Goal: Transaction & Acquisition: Purchase product/service

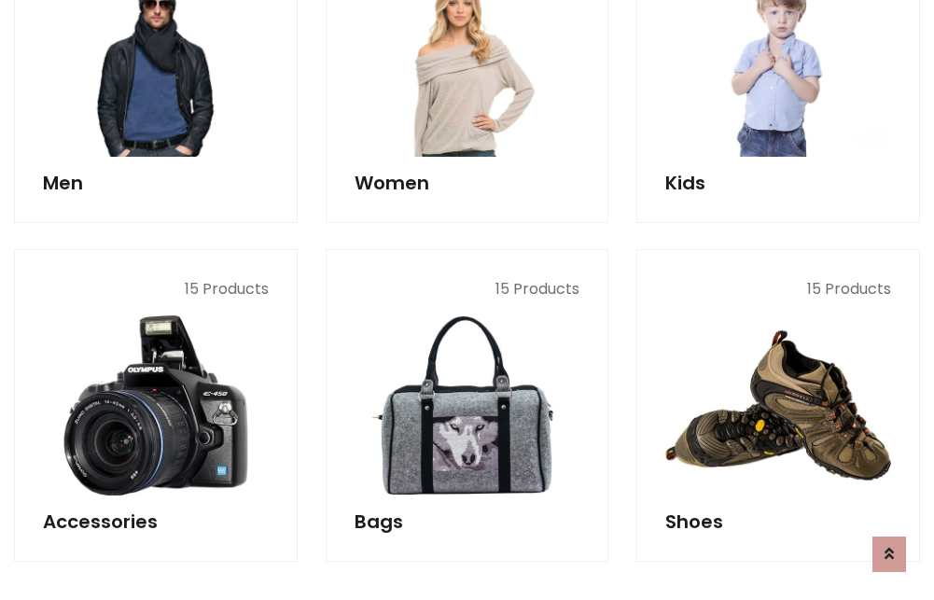
scroll to position [624, 0]
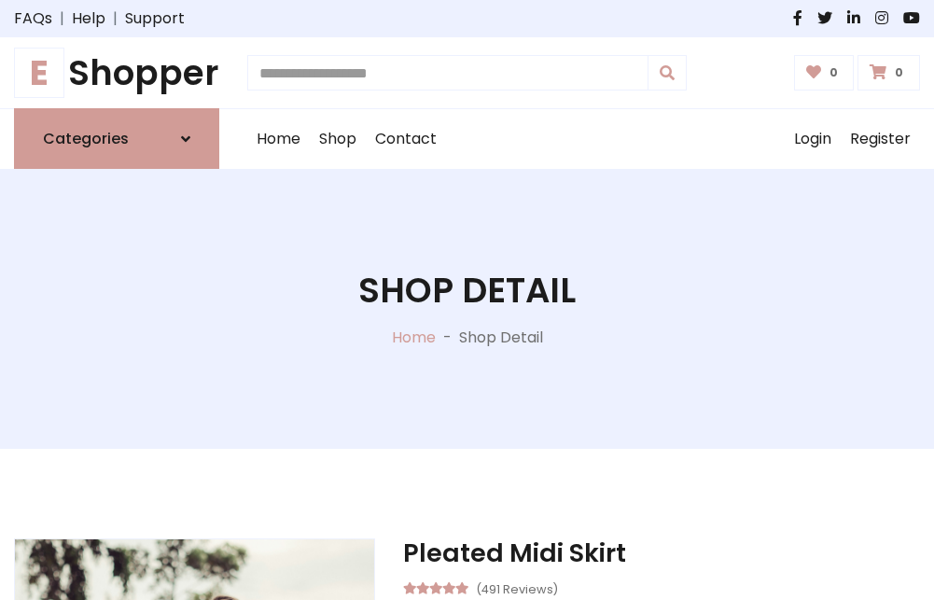
click at [117, 73] on h1 "E Shopper" at bounding box center [116, 72] width 205 height 41
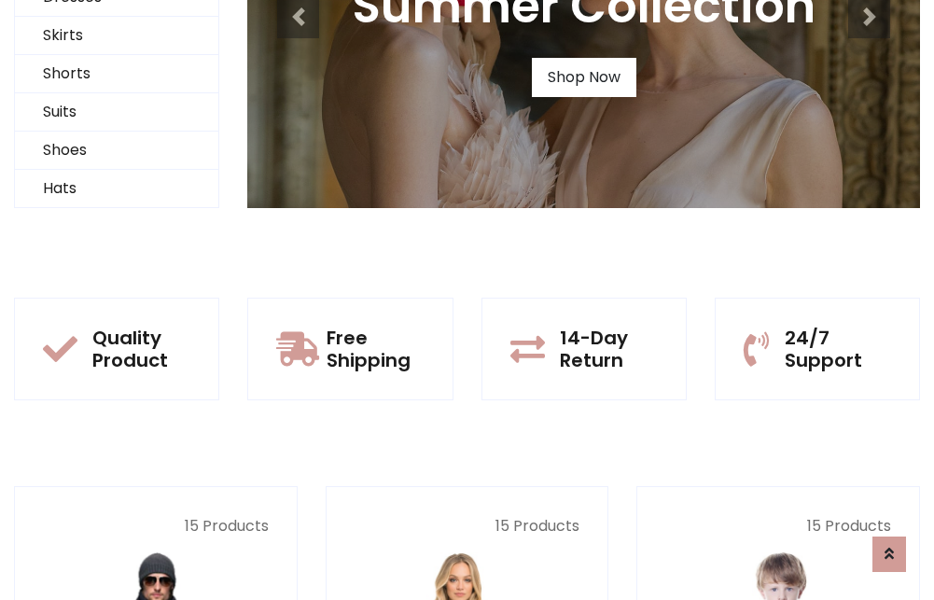
scroll to position [180, 0]
